Goal: Task Accomplishment & Management: Manage account settings

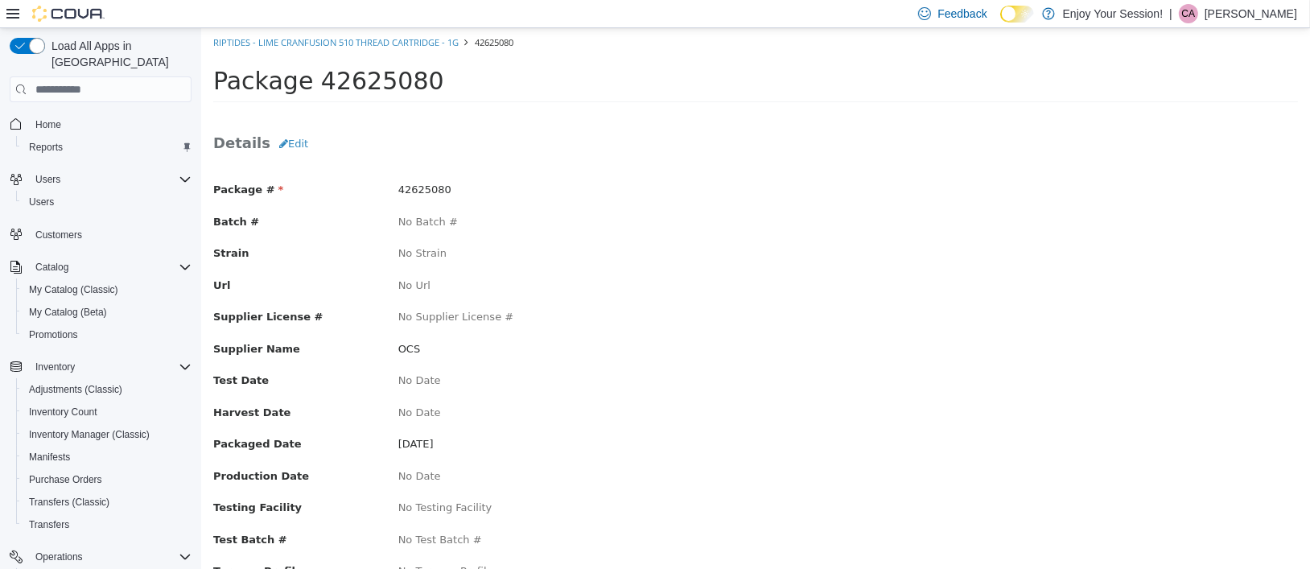
click at [663, 109] on div "Package 42625080" at bounding box center [754, 85] width 1109 height 56
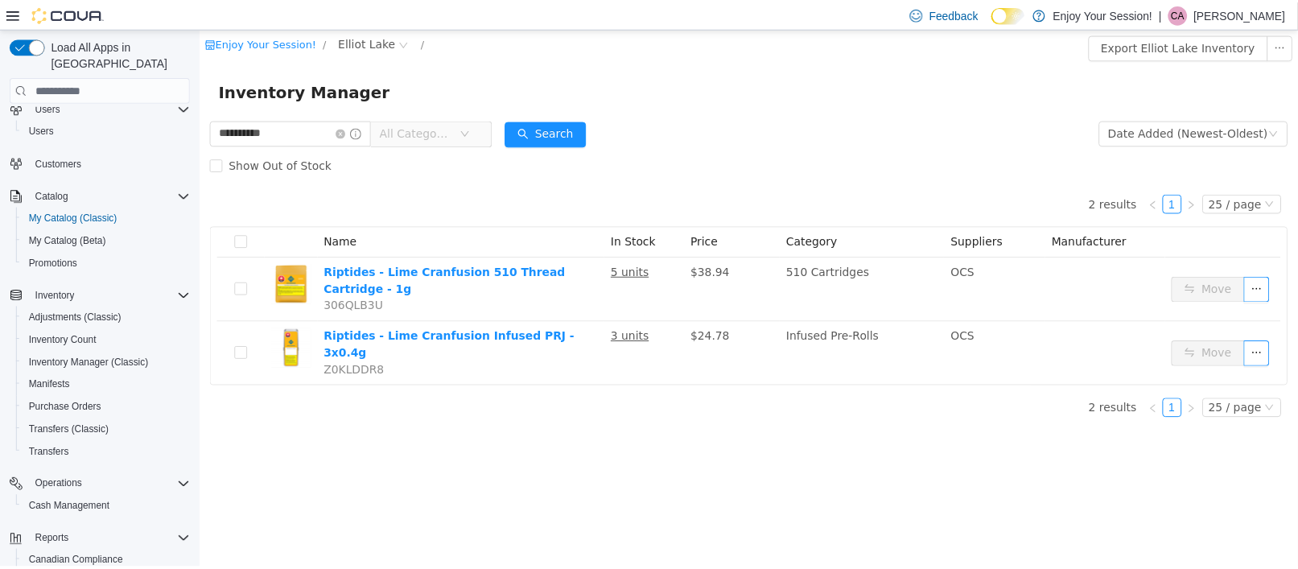
scroll to position [161, 0]
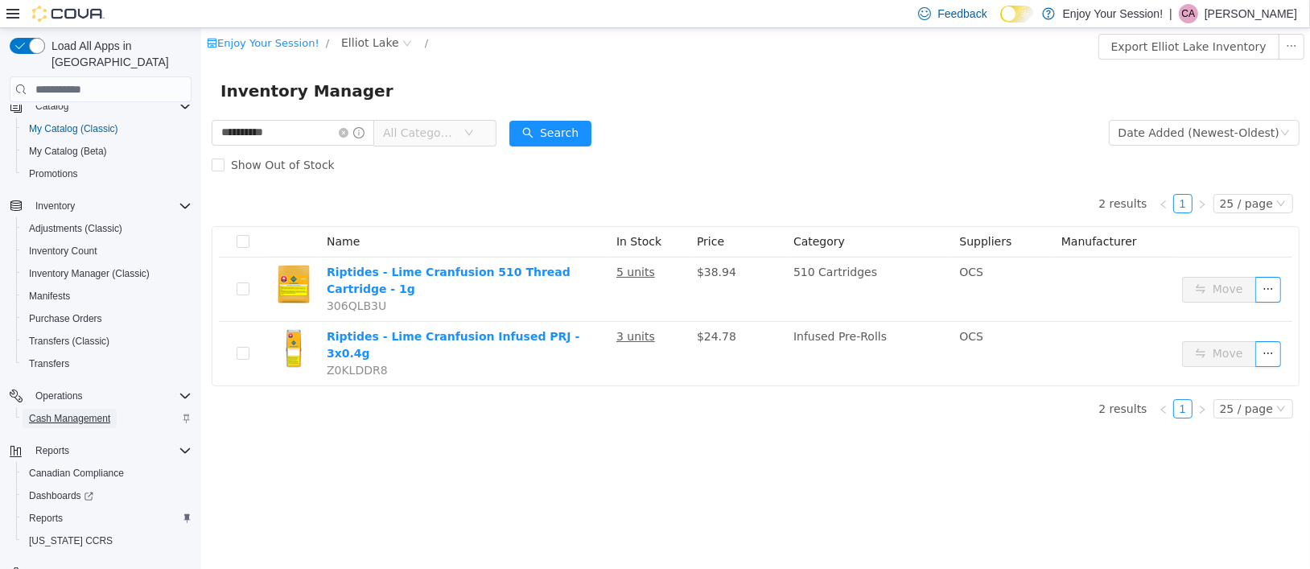
click at [79, 412] on span "Cash Management" at bounding box center [69, 418] width 81 height 13
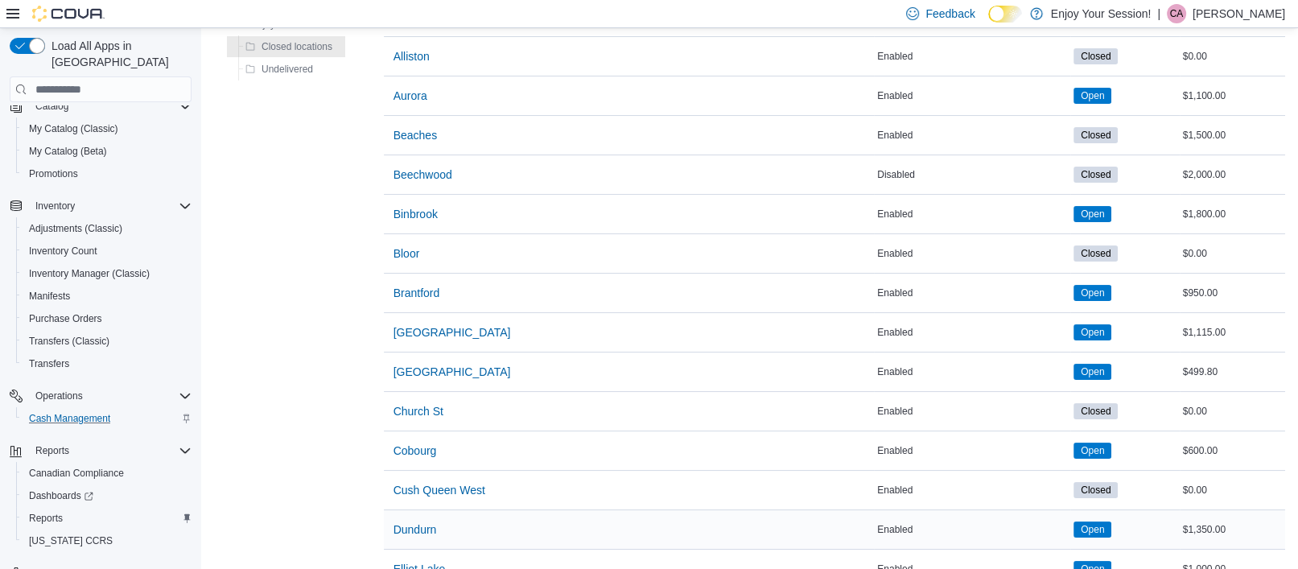
scroll to position [241, 0]
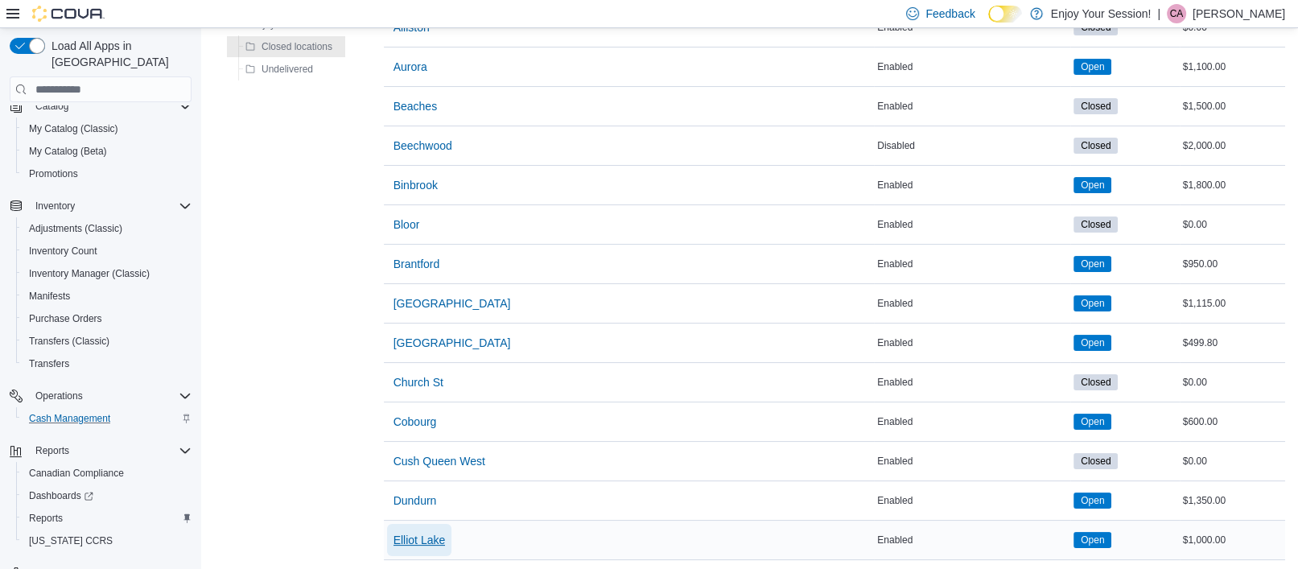
click at [418, 536] on span "Elliot Lake" at bounding box center [420, 540] width 52 height 16
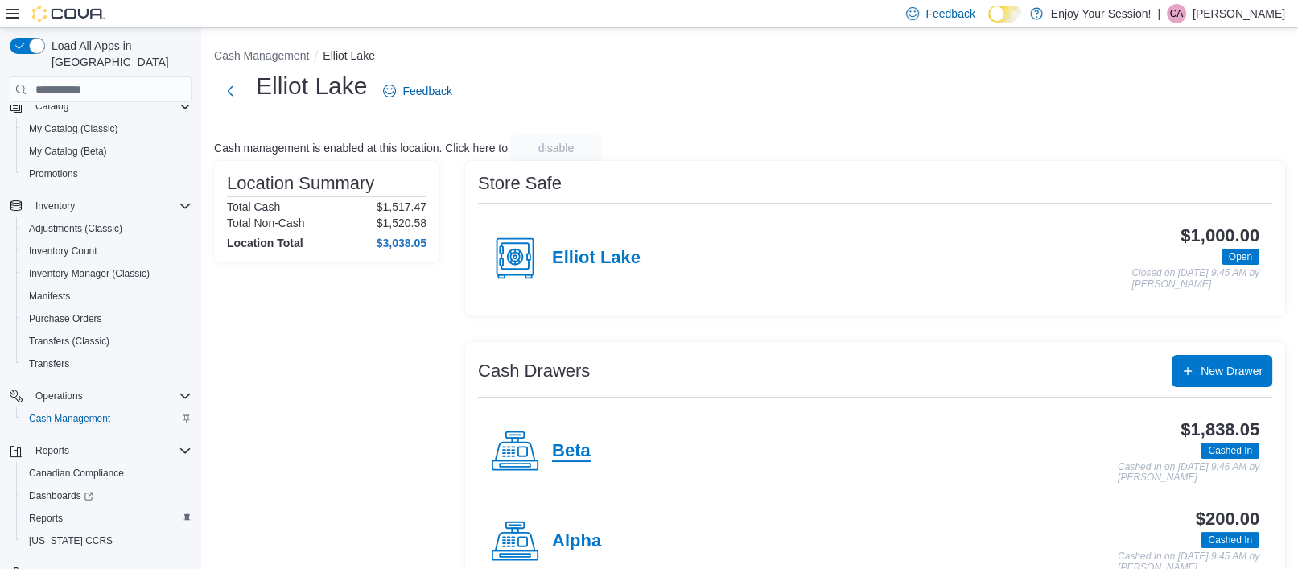
click at [559, 451] on h4 "Beta" at bounding box center [571, 451] width 39 height 21
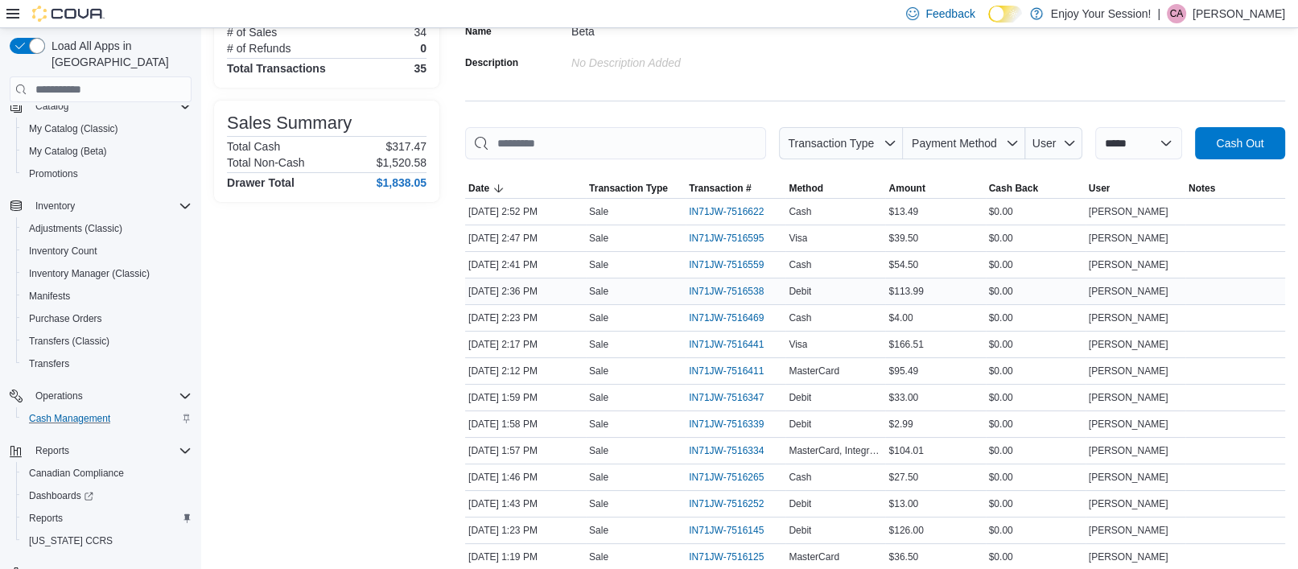
scroll to position [161, 0]
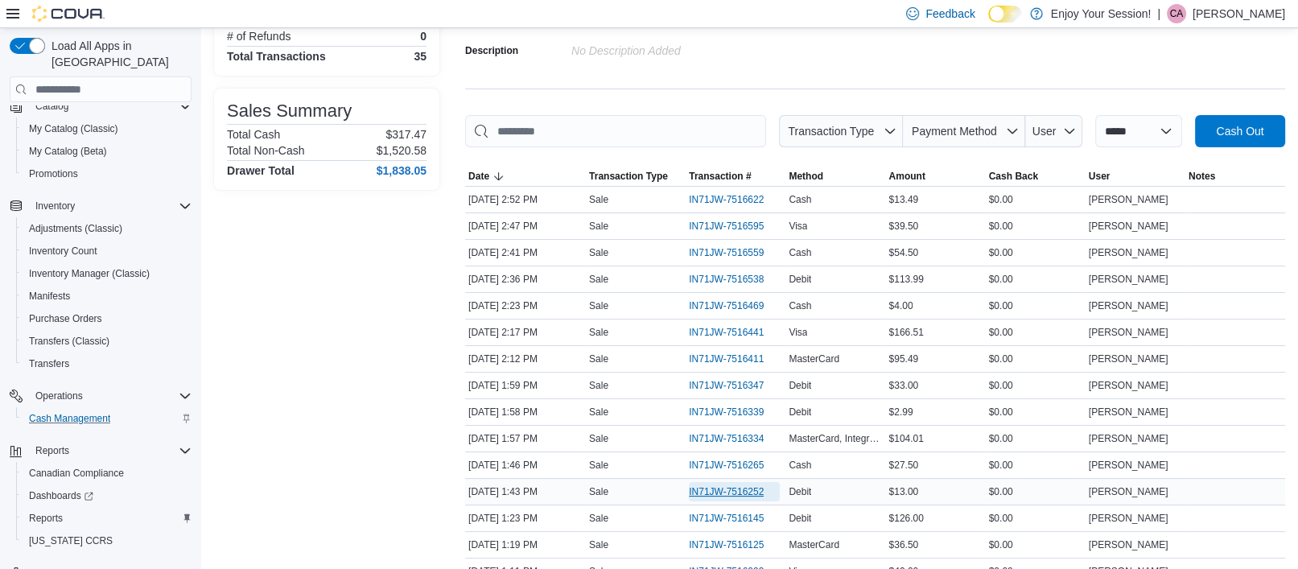
click at [753, 487] on span "IN71JW-7516252" at bounding box center [726, 491] width 75 height 13
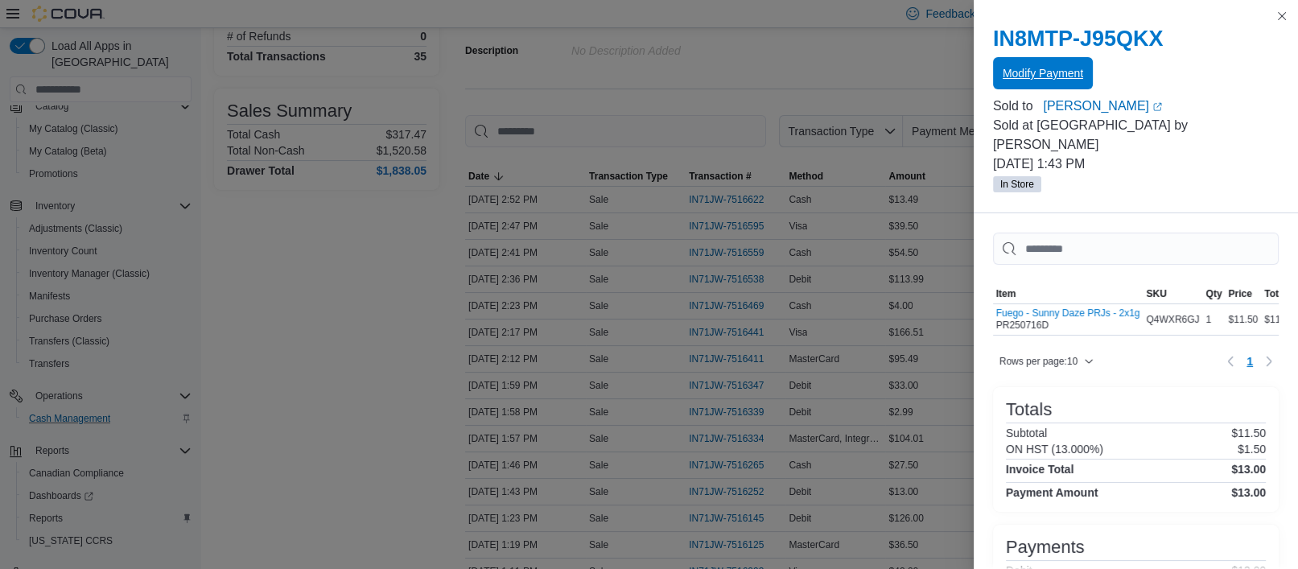
click at [1048, 74] on span "Modify Payment" at bounding box center [1043, 73] width 80 height 16
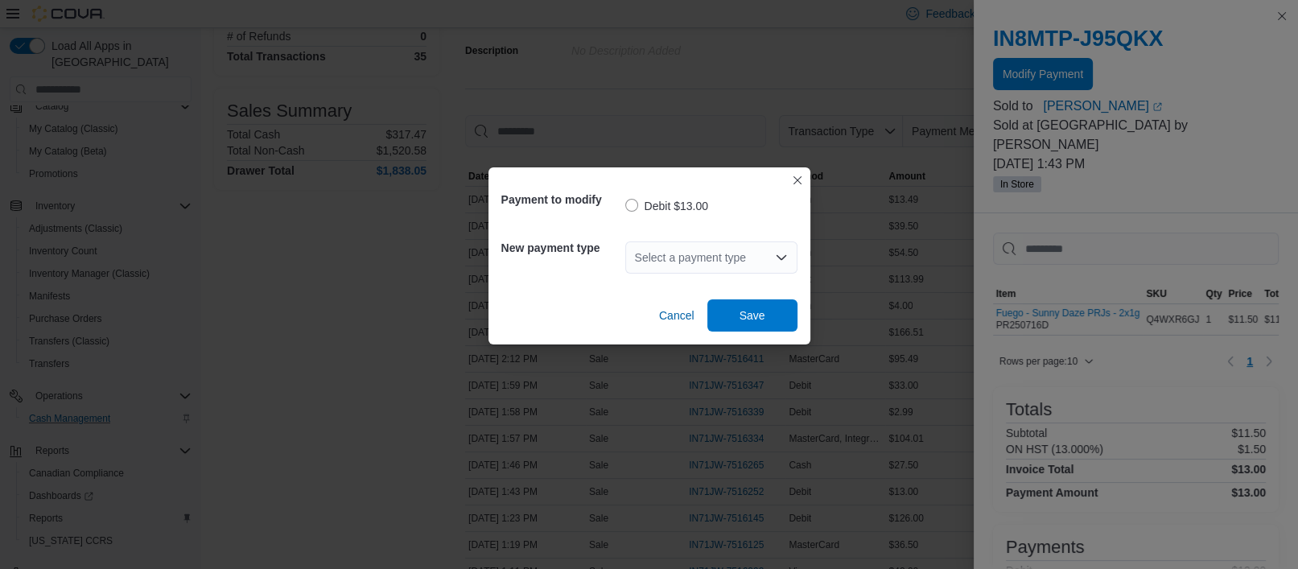
click at [691, 255] on div "Select a payment type" at bounding box center [711, 257] width 172 height 32
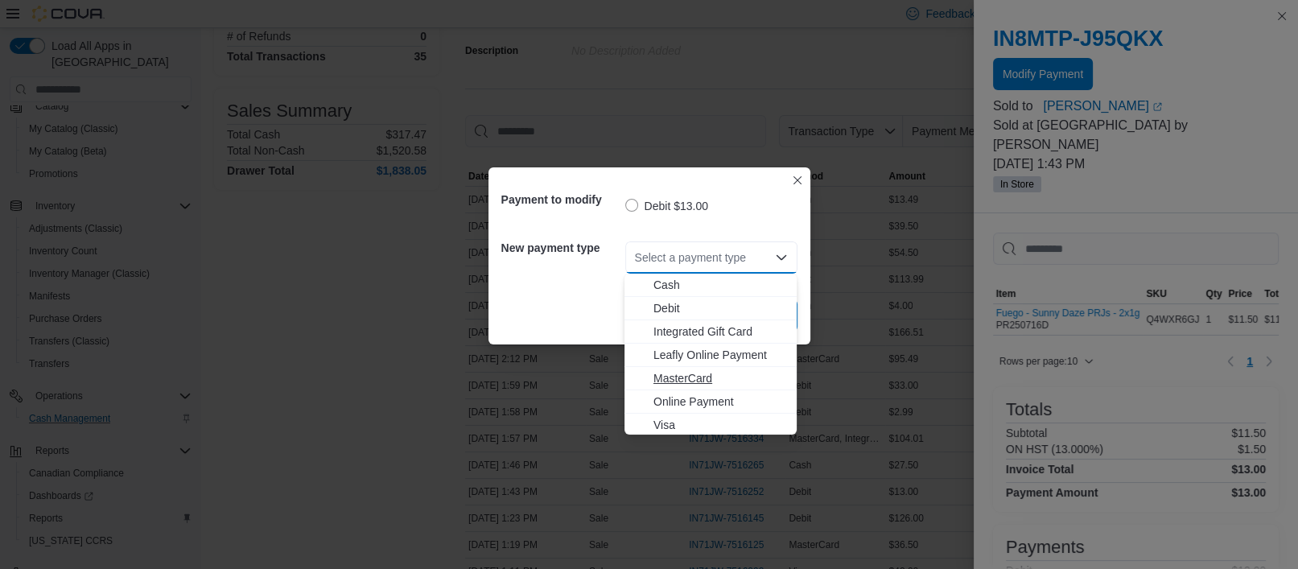
click at [707, 374] on span "MasterCard" at bounding box center [721, 378] width 134 height 16
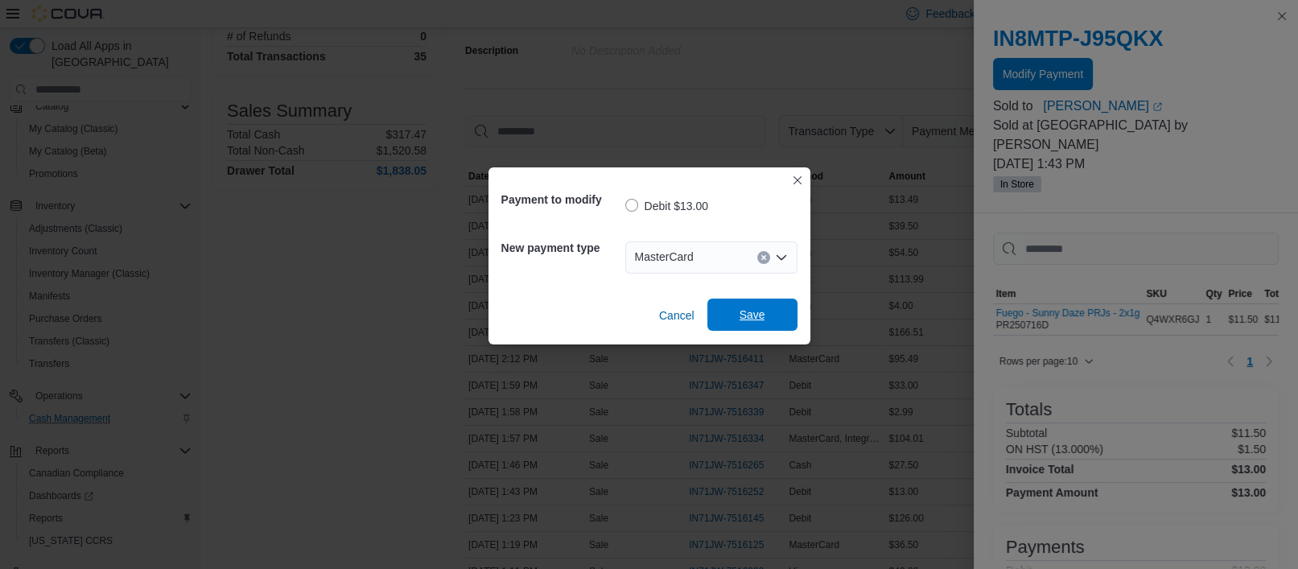
click at [759, 314] on span "Save" at bounding box center [753, 315] width 26 height 16
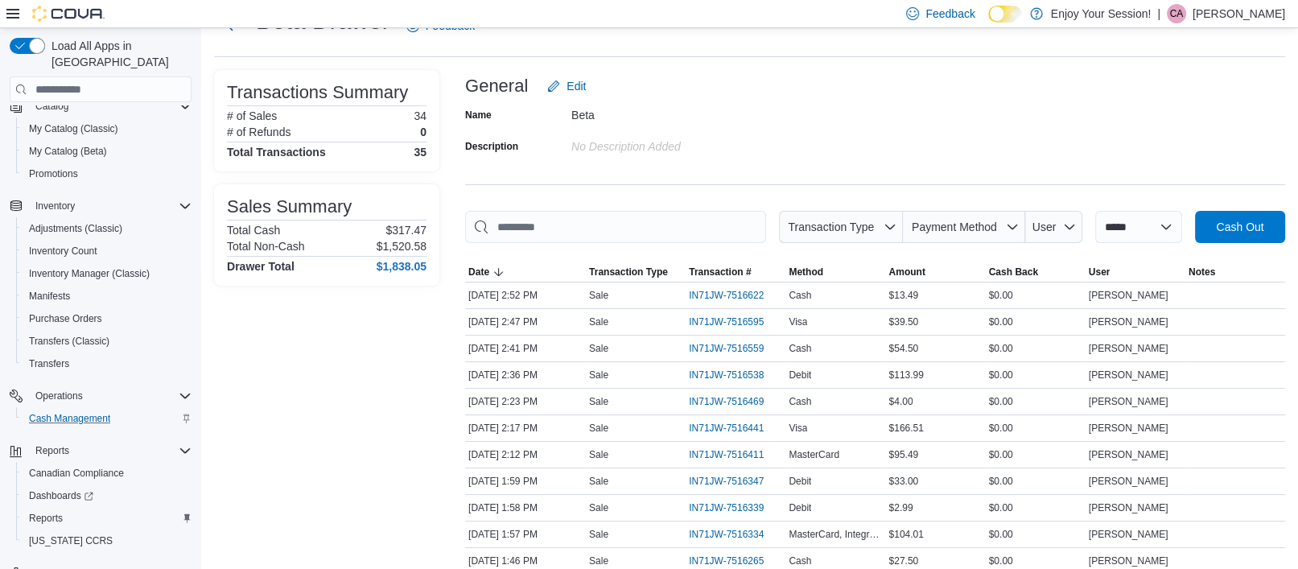
scroll to position [0, 0]
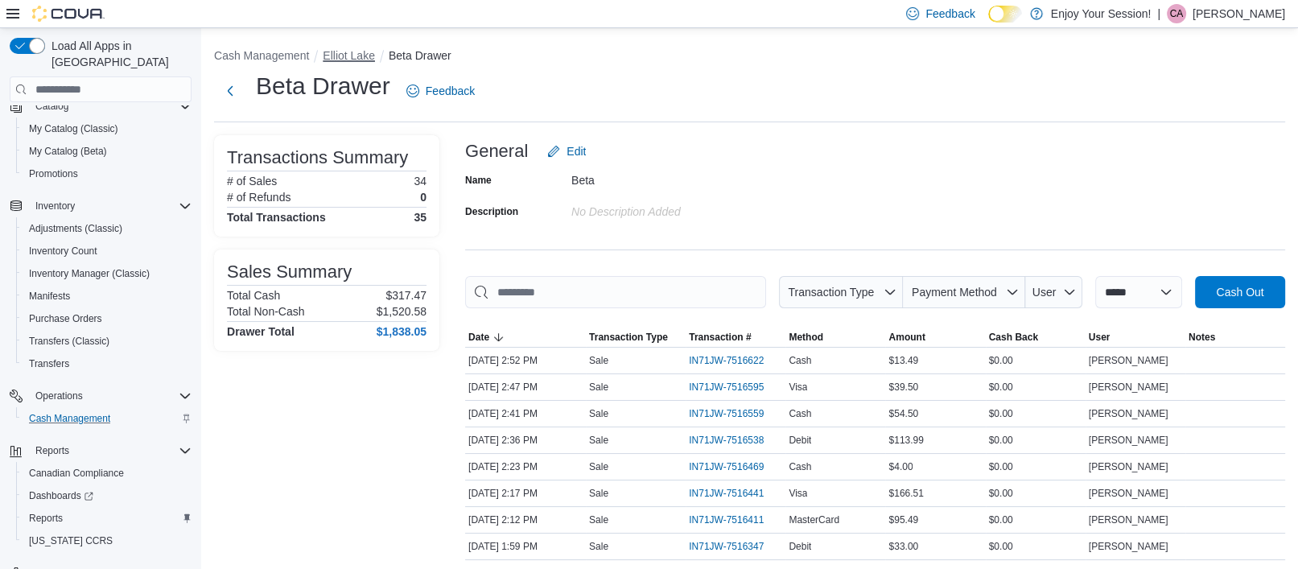
click at [348, 55] on button "Elliot Lake" at bounding box center [349, 55] width 52 height 13
